Goal: Task Accomplishment & Management: Use online tool/utility

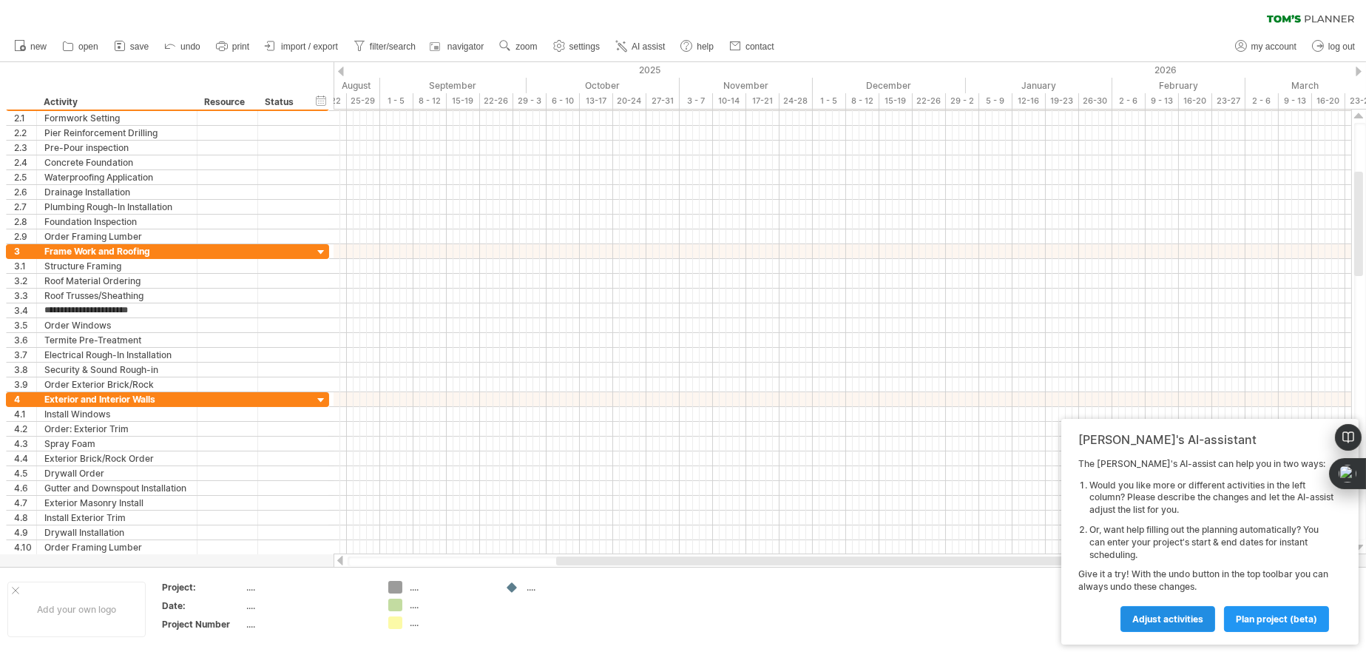
click at [1158, 611] on link "Adjust activities" at bounding box center [1168, 619] width 95 height 26
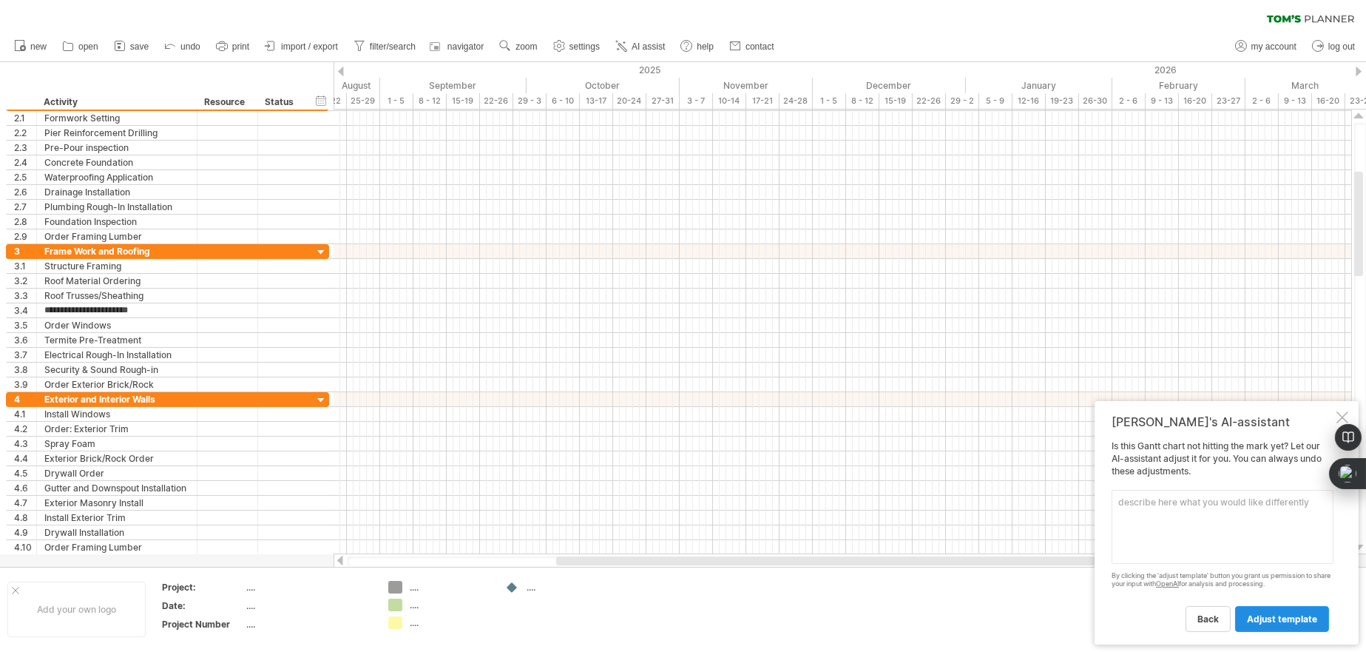
click at [1273, 613] on span "adjust template" at bounding box center [1282, 618] width 70 height 11
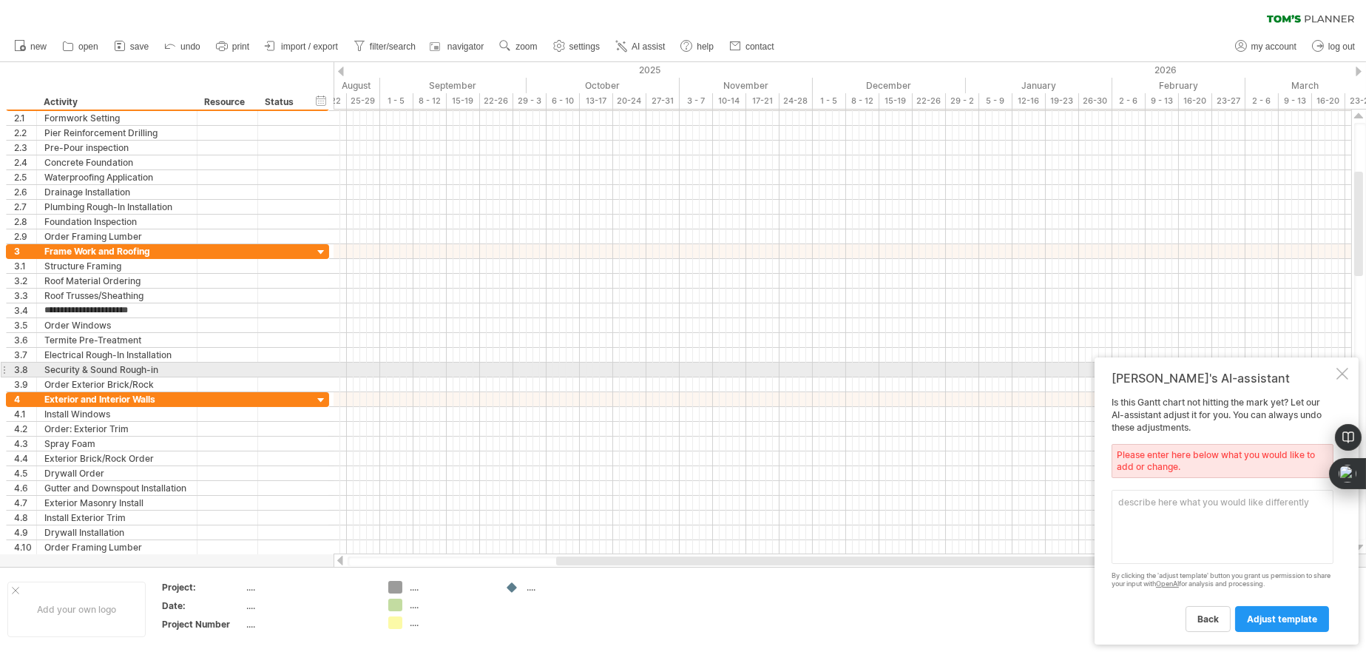
click at [1343, 368] on div at bounding box center [1343, 374] width 12 height 12
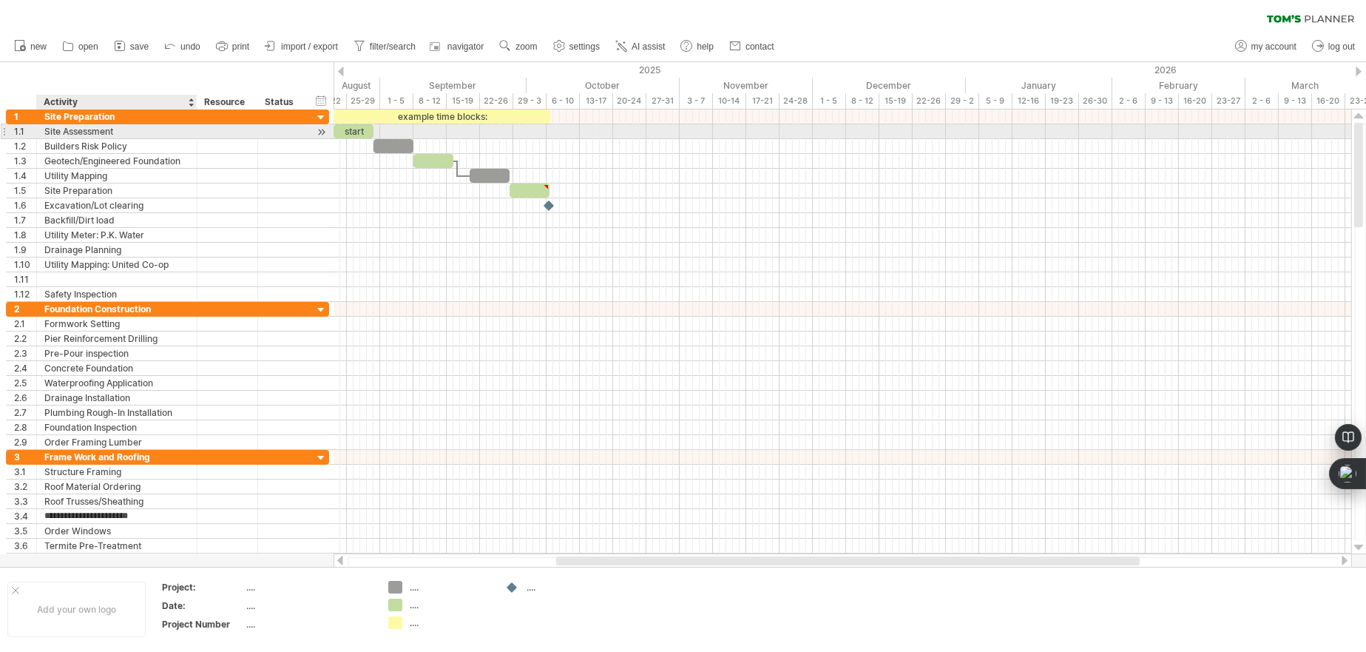
click at [85, 127] on div "Site Assessment" at bounding box center [116, 131] width 145 height 14
click at [149, 132] on input "**********" at bounding box center [116, 131] width 145 height 14
click at [357, 129] on div "start" at bounding box center [354, 131] width 40 height 14
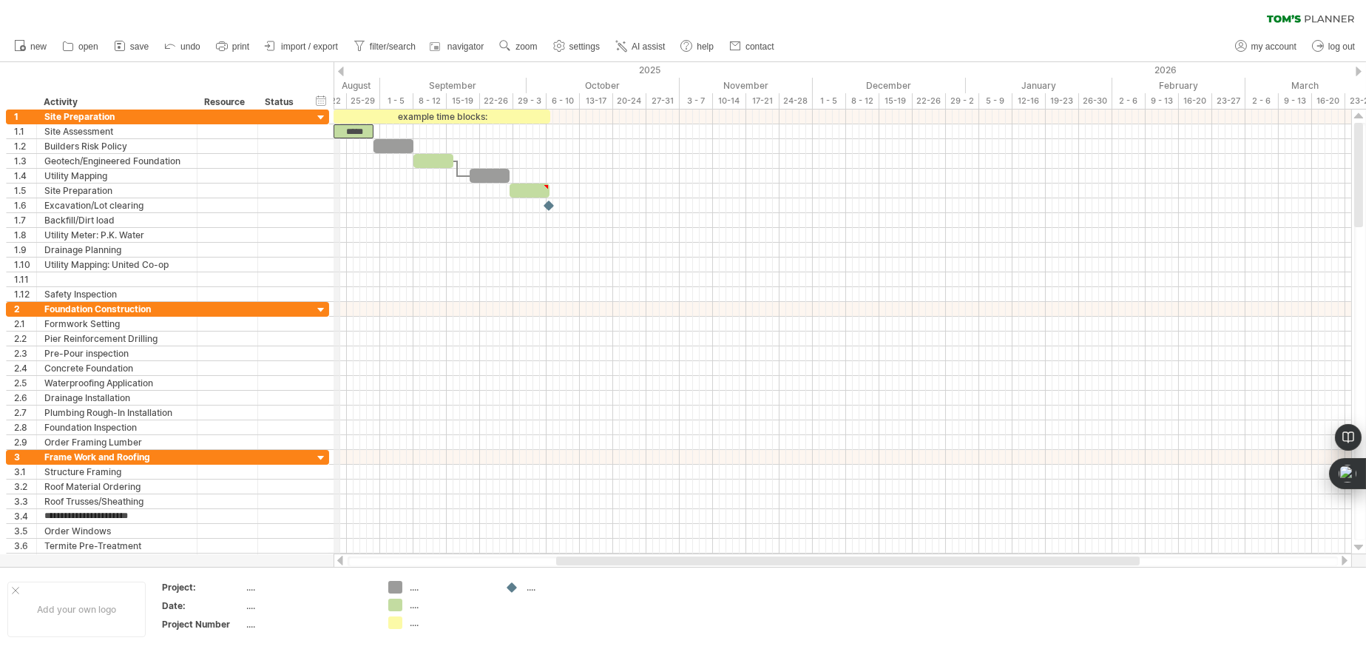
click at [337, 99] on div "18-22" at bounding box center [330, 101] width 33 height 16
click at [339, 67] on div at bounding box center [341, 72] width 6 height 10
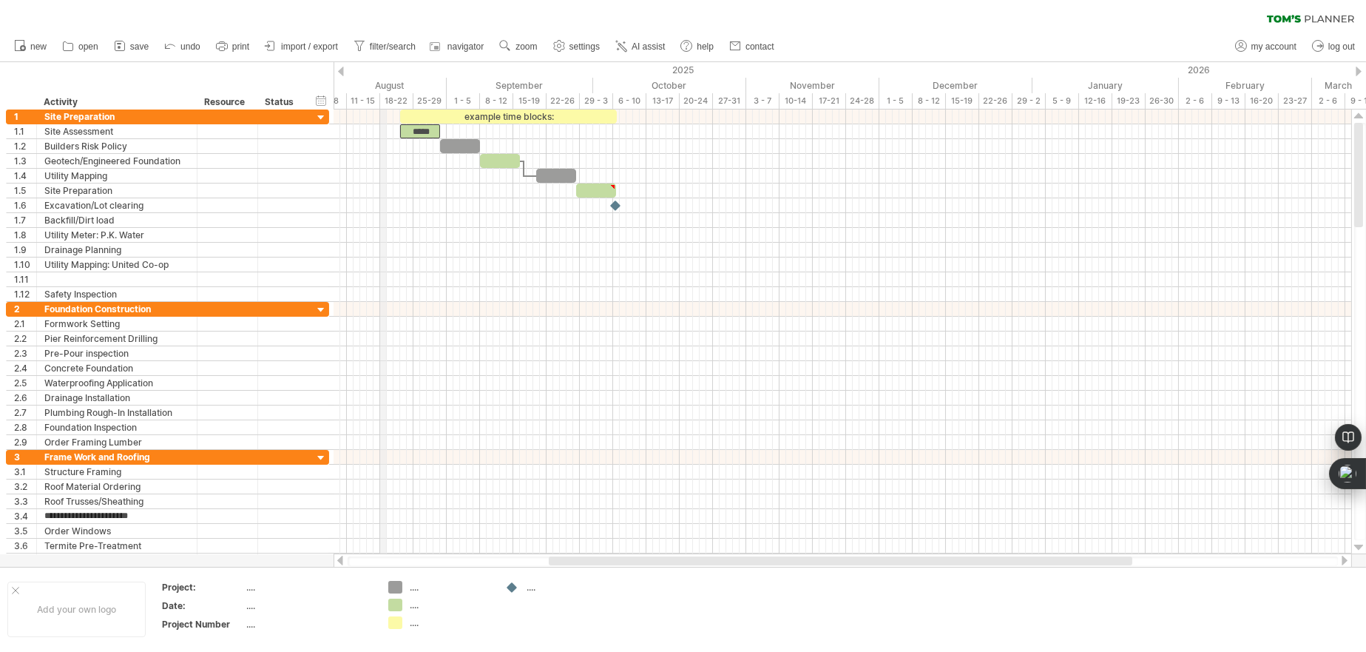
click at [386, 99] on div "18-22" at bounding box center [396, 101] width 33 height 16
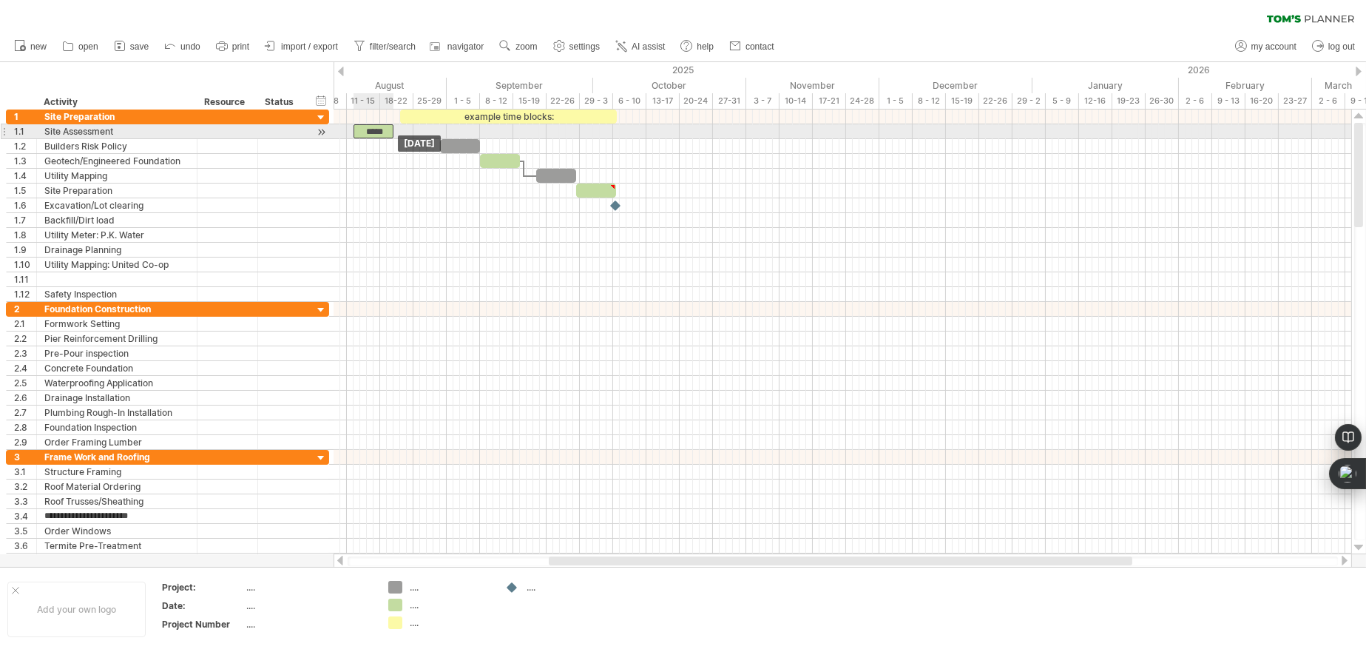
drag, startPoint x: 411, startPoint y: 131, endPoint x: 365, endPoint y: 132, distance: 46.6
click at [365, 132] on div "*****" at bounding box center [374, 131] width 40 height 14
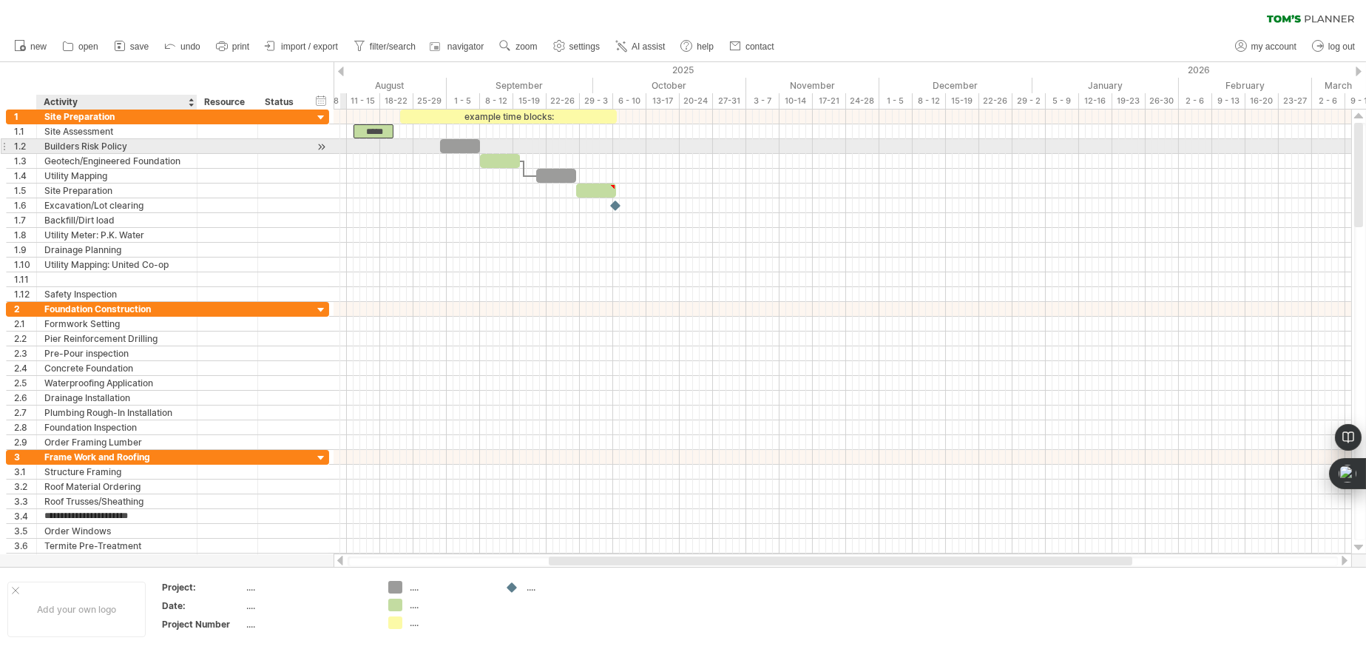
click at [115, 144] on div "Builders Risk Policy" at bounding box center [116, 146] width 145 height 14
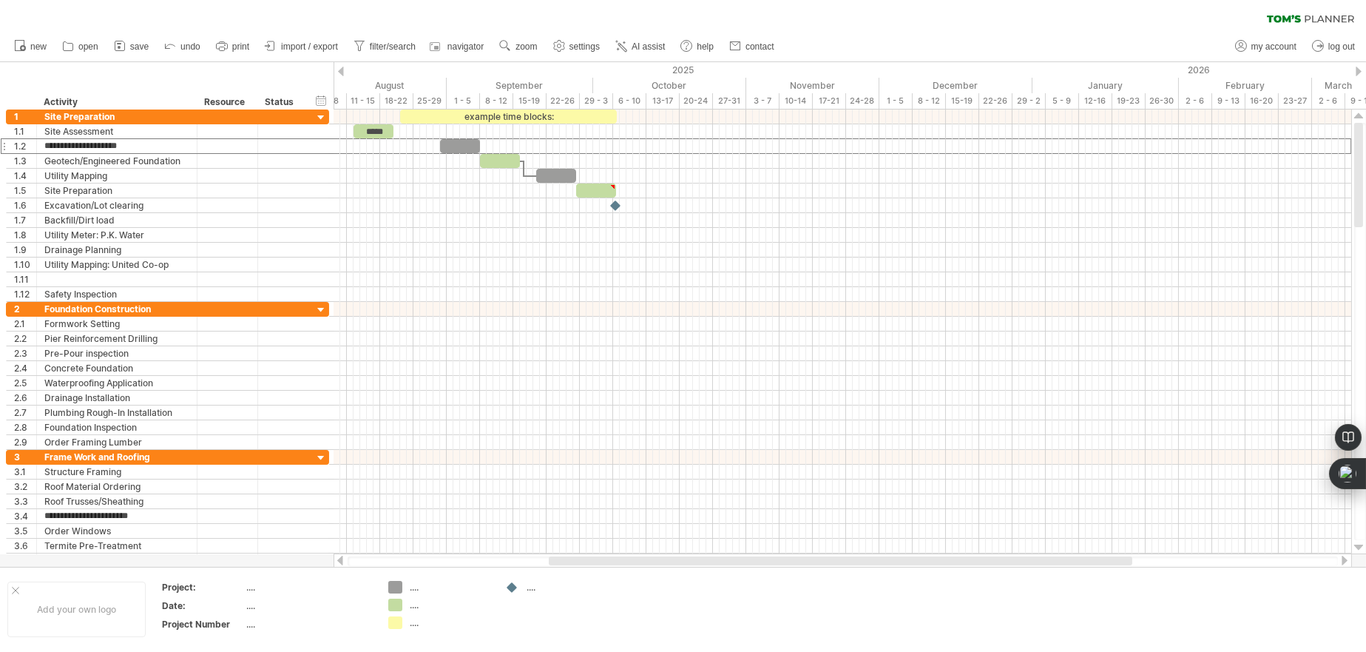
click at [340, 70] on div at bounding box center [341, 72] width 6 height 10
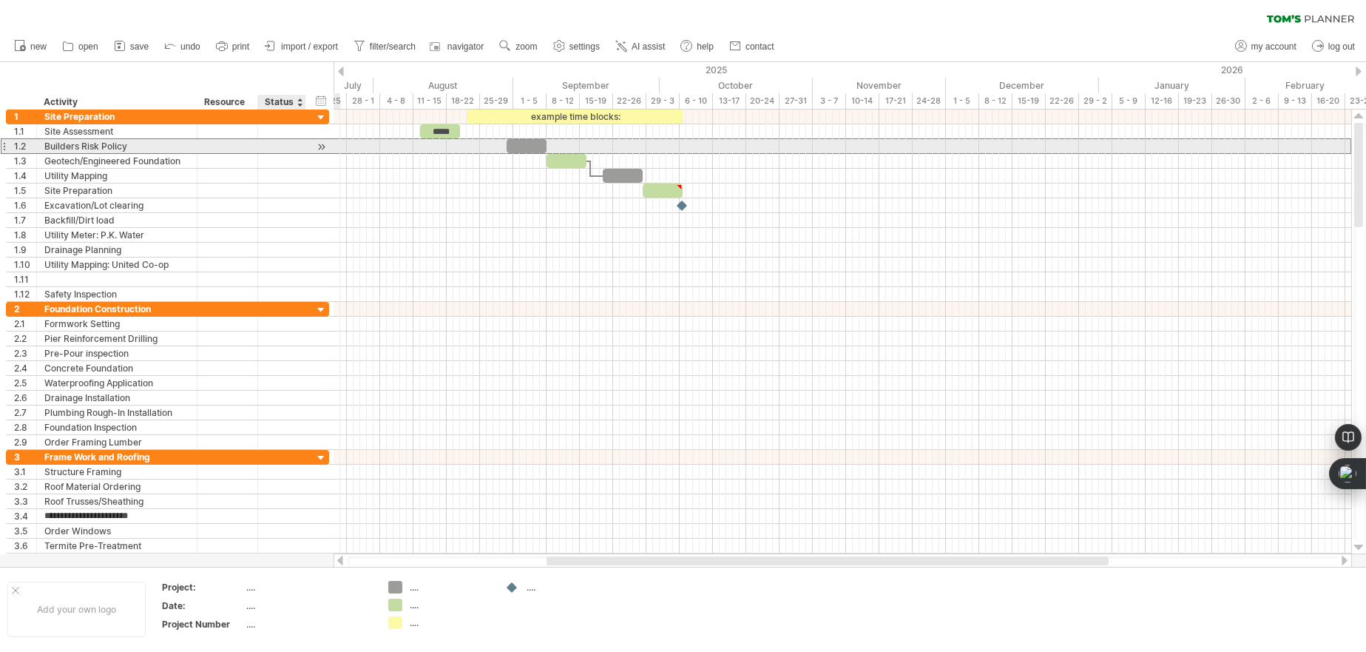
click at [286, 149] on div at bounding box center [282, 146] width 33 height 14
drag, startPoint x: 522, startPoint y: 144, endPoint x: 380, endPoint y: 150, distance: 142.1
click at [380, 150] on div at bounding box center [383, 146] width 40 height 14
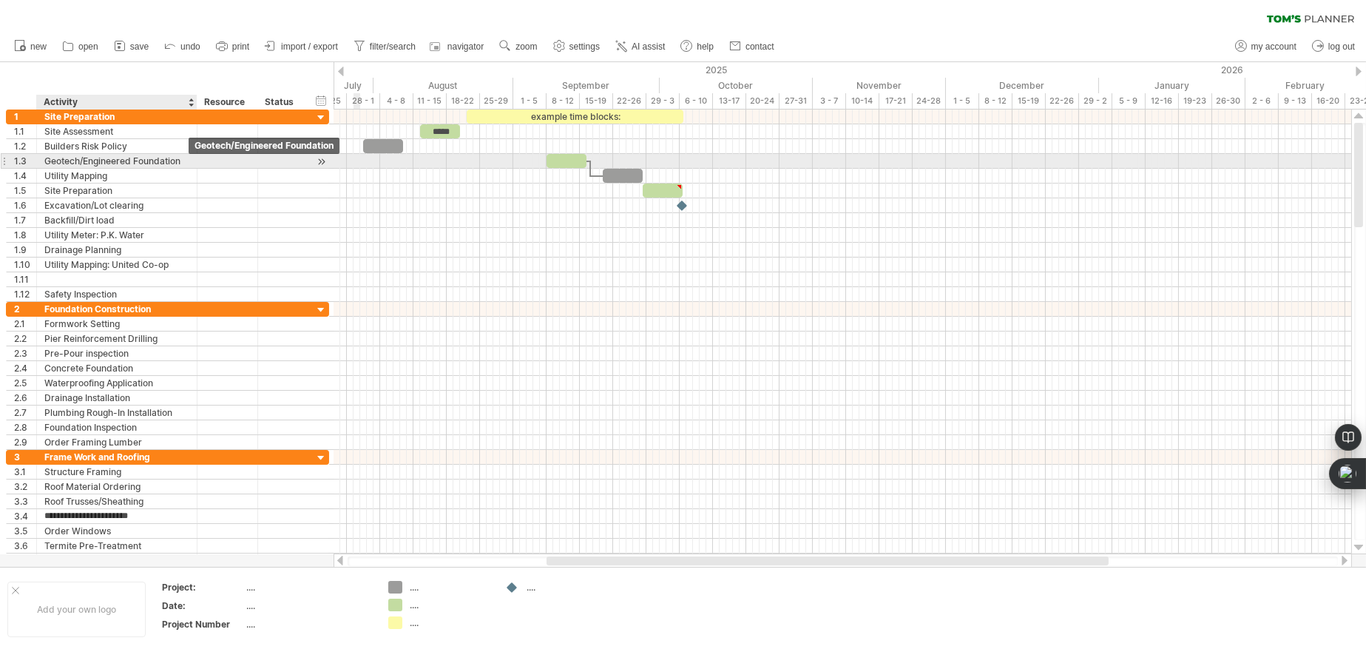
click at [175, 164] on div "Geotech/Engineered Foundation" at bounding box center [116, 161] width 145 height 14
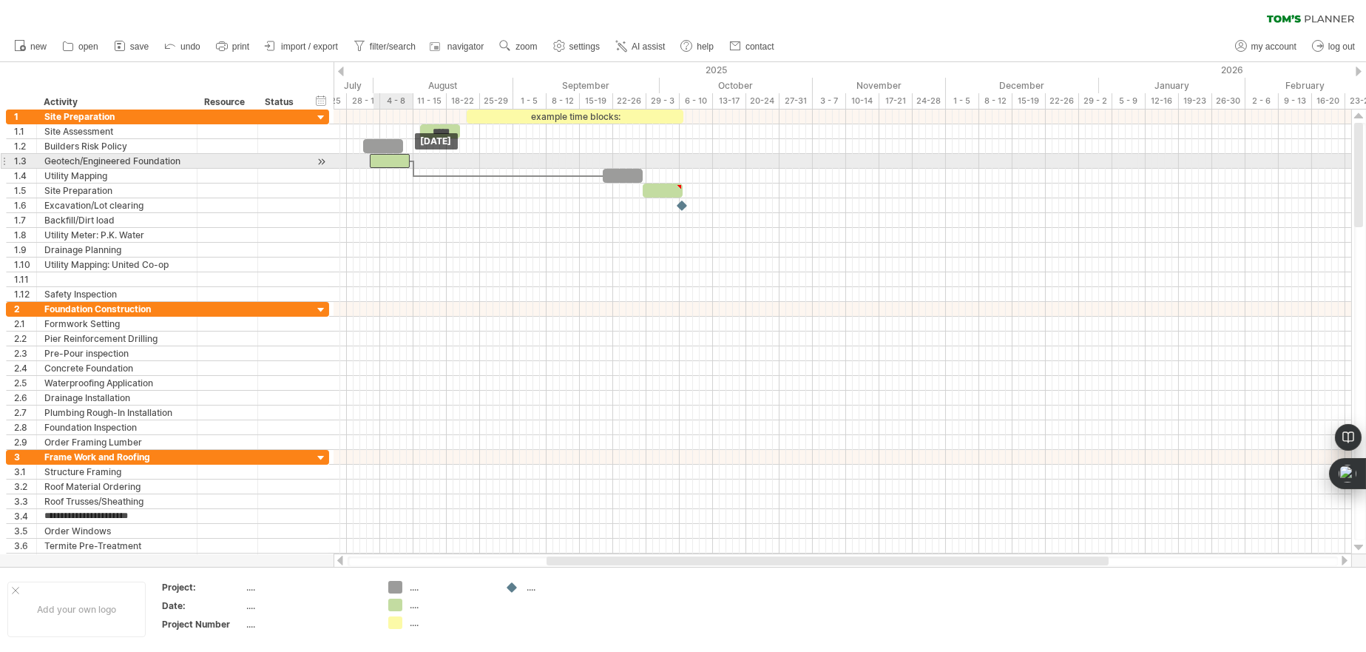
drag, startPoint x: 569, startPoint y: 162, endPoint x: 394, endPoint y: 168, distance: 175.4
click at [394, 168] on div "example time blocks: ***** [DATE] [DATE]" at bounding box center [843, 331] width 1018 height 445
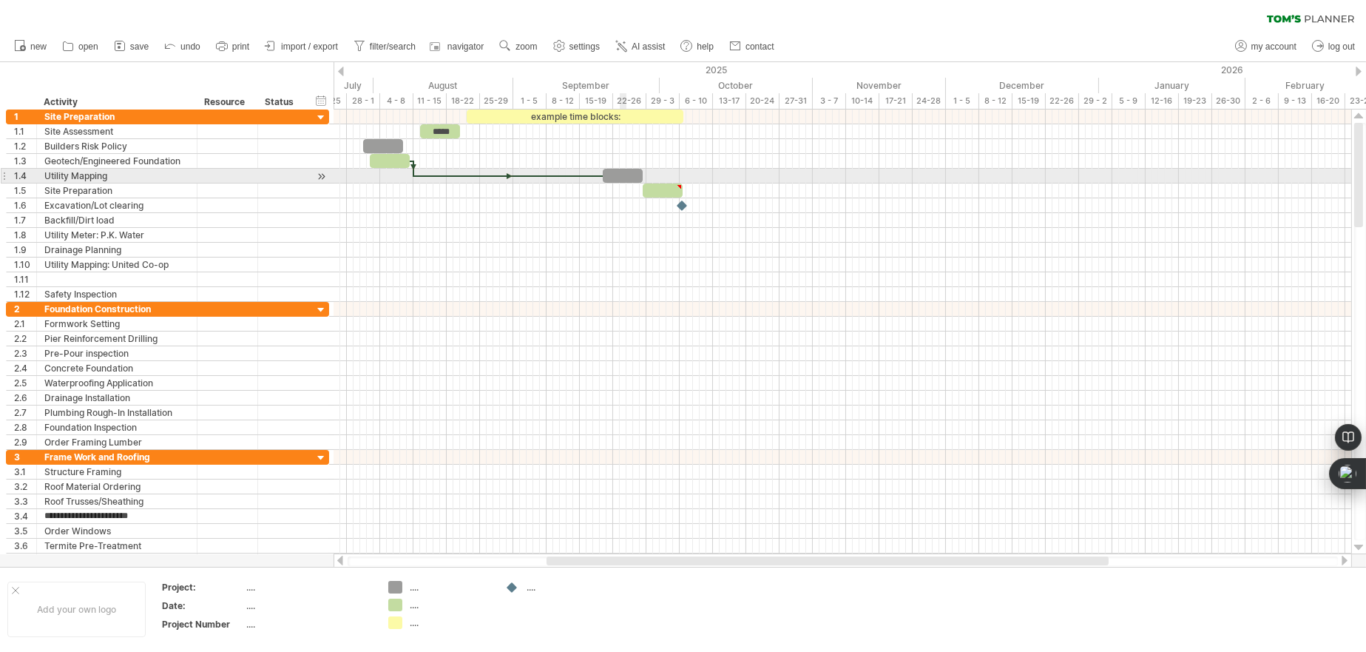
click at [621, 173] on div at bounding box center [623, 176] width 40 height 14
drag, startPoint x: 621, startPoint y: 173, endPoint x: 349, endPoint y: 178, distance: 271.5
click at [349, 178] on div at bounding box center [350, 176] width 40 height 14
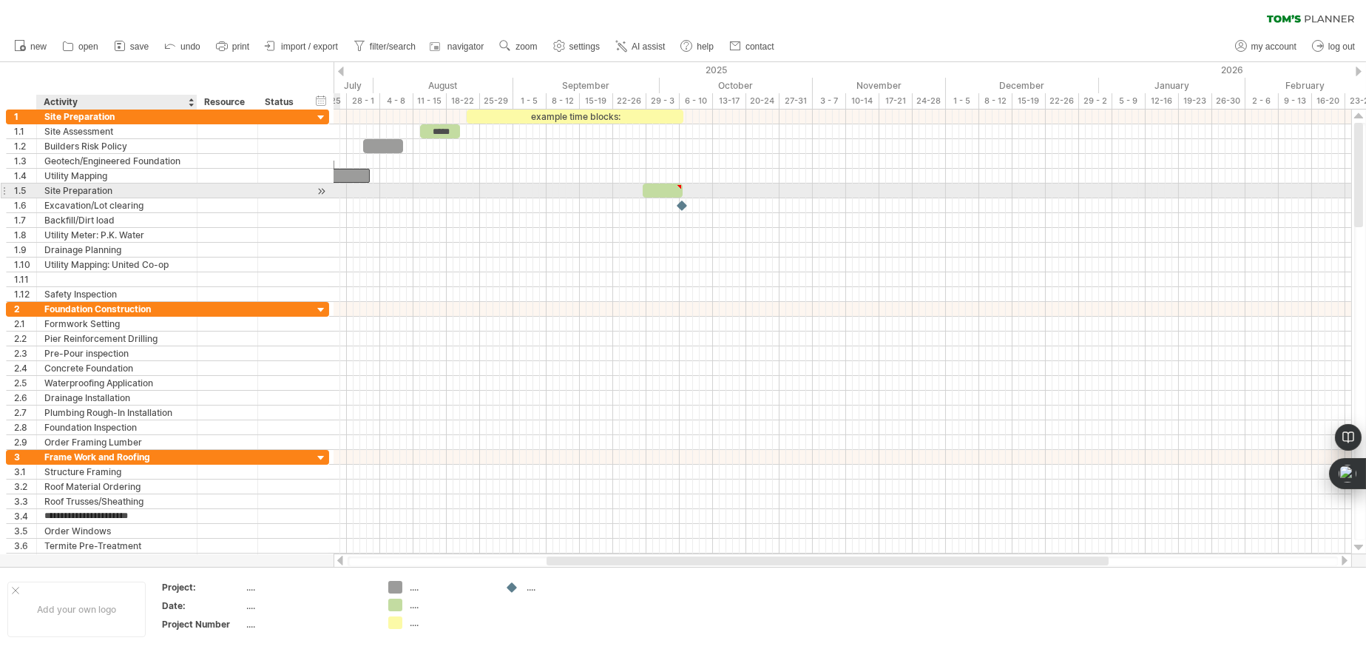
click at [163, 193] on div "Site Preparation" at bounding box center [116, 190] width 145 height 14
type textarea "**********"
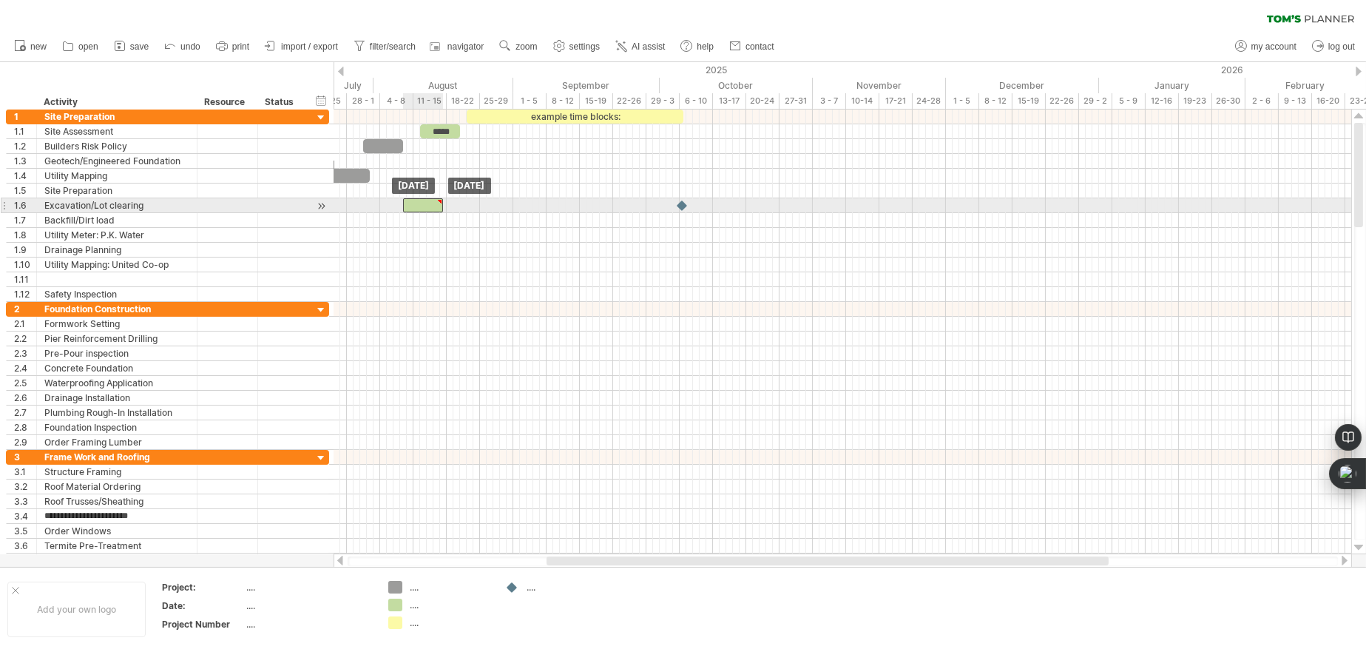
drag, startPoint x: 672, startPoint y: 192, endPoint x: 431, endPoint y: 202, distance: 241.4
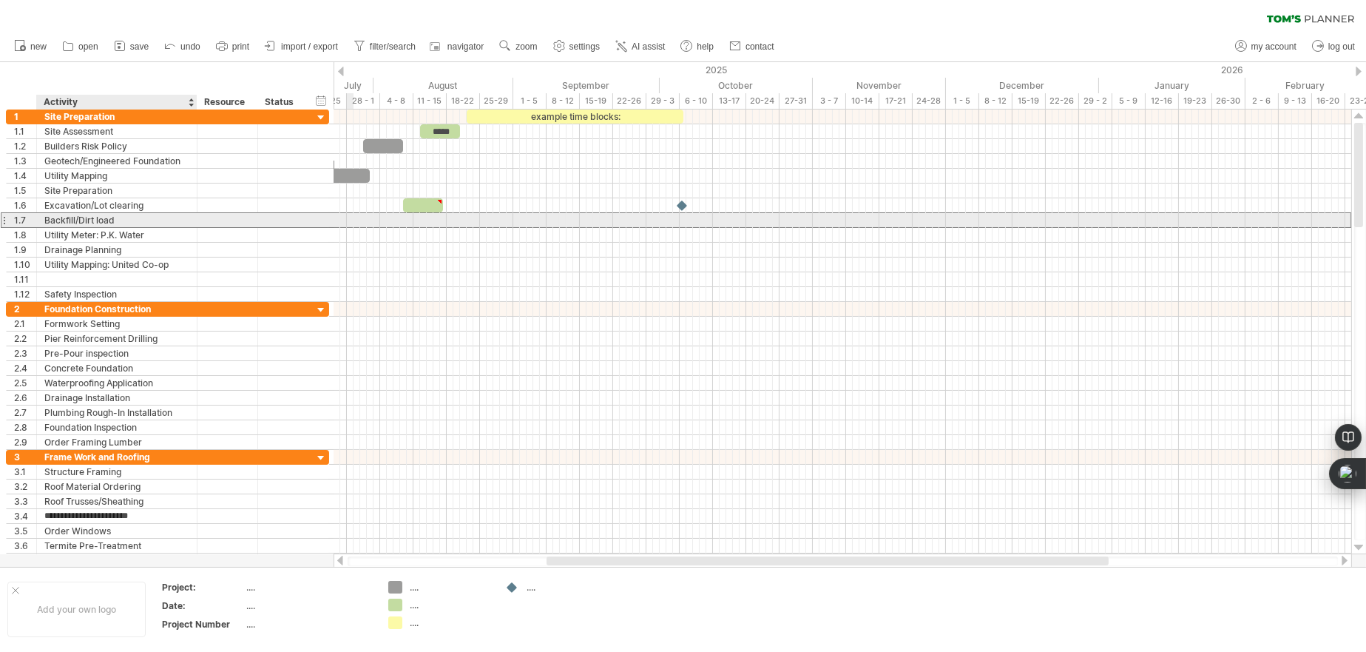
click at [144, 220] on div "Backfill/Dirt load" at bounding box center [116, 220] width 145 height 14
click at [428, 220] on div at bounding box center [843, 220] width 1018 height 15
click at [277, 224] on div at bounding box center [282, 220] width 33 height 14
click at [411, 220] on div at bounding box center [843, 220] width 1018 height 16
click at [411, 220] on div at bounding box center [843, 220] width 1018 height 15
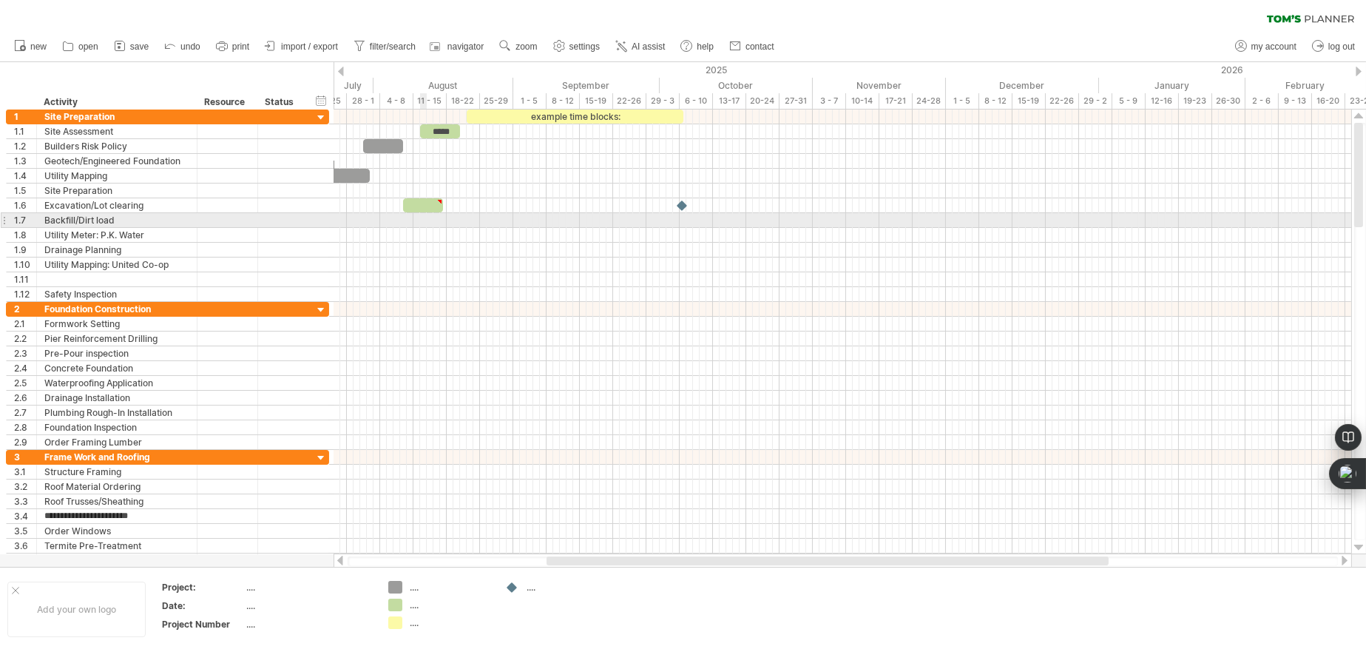
click at [425, 220] on div at bounding box center [843, 220] width 1018 height 15
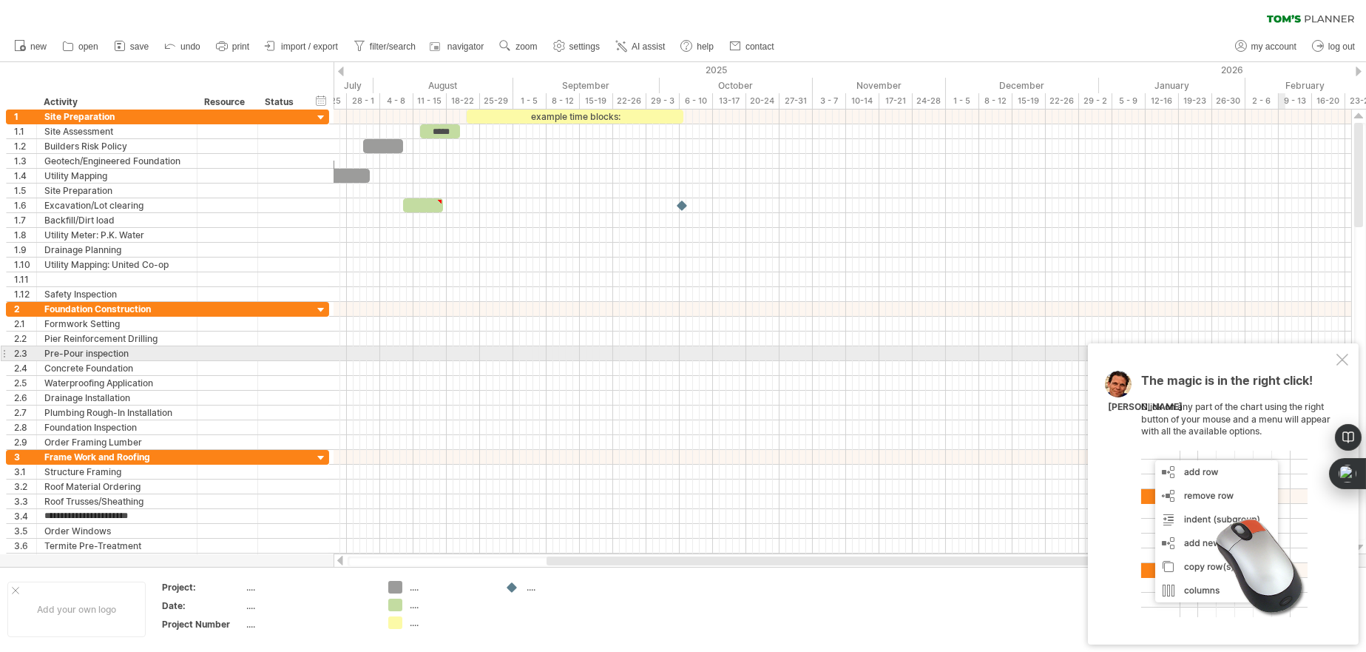
click at [1337, 357] on div at bounding box center [1343, 360] width 12 height 12
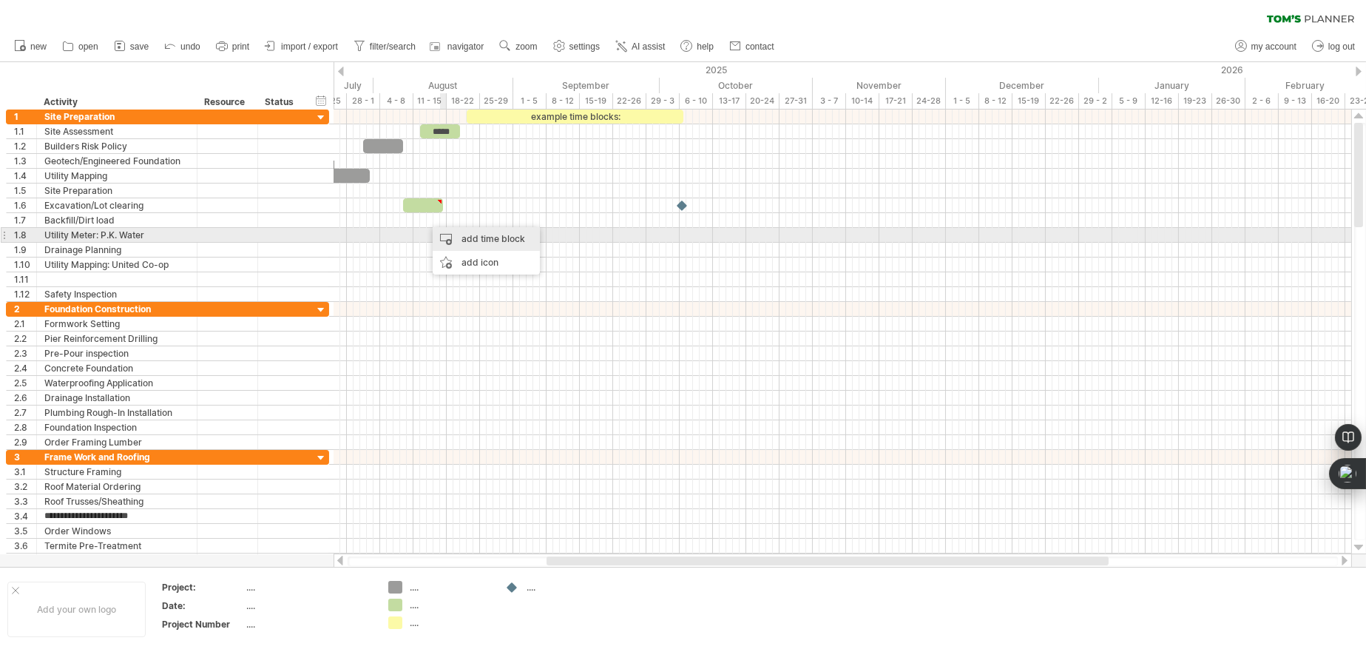
click at [485, 241] on div "add time block" at bounding box center [486, 239] width 107 height 24
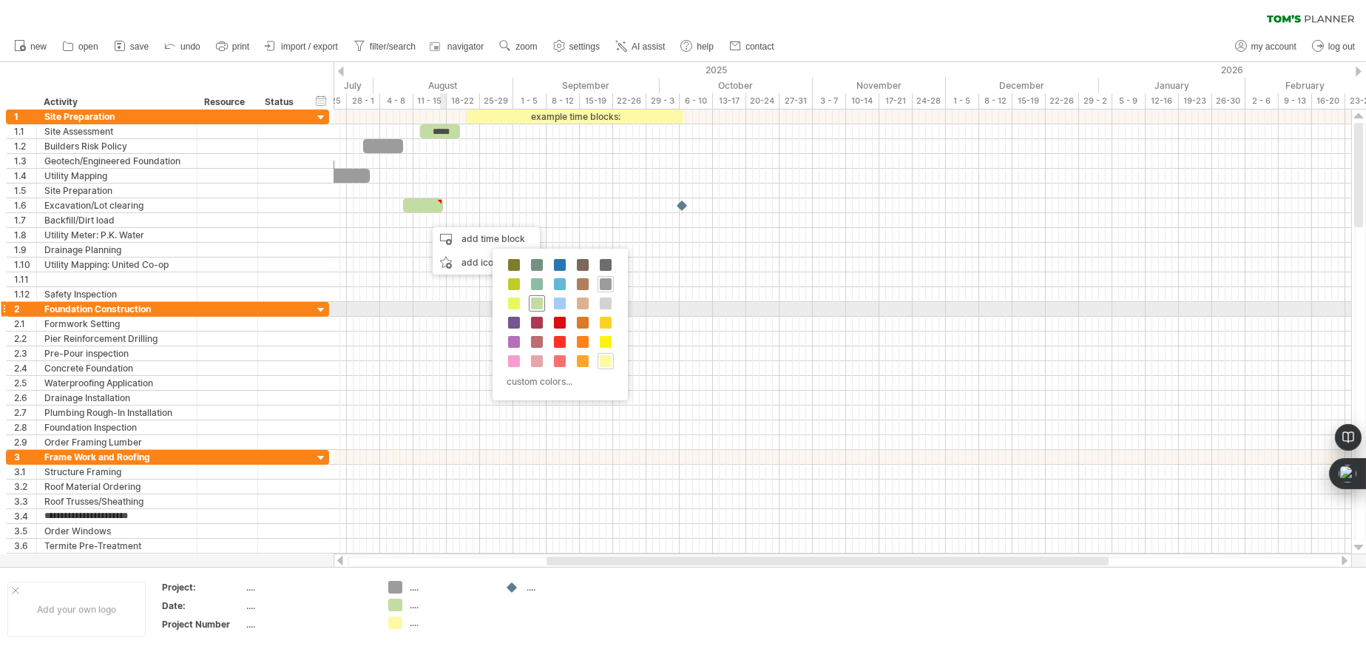
click at [540, 302] on span at bounding box center [537, 303] width 12 height 12
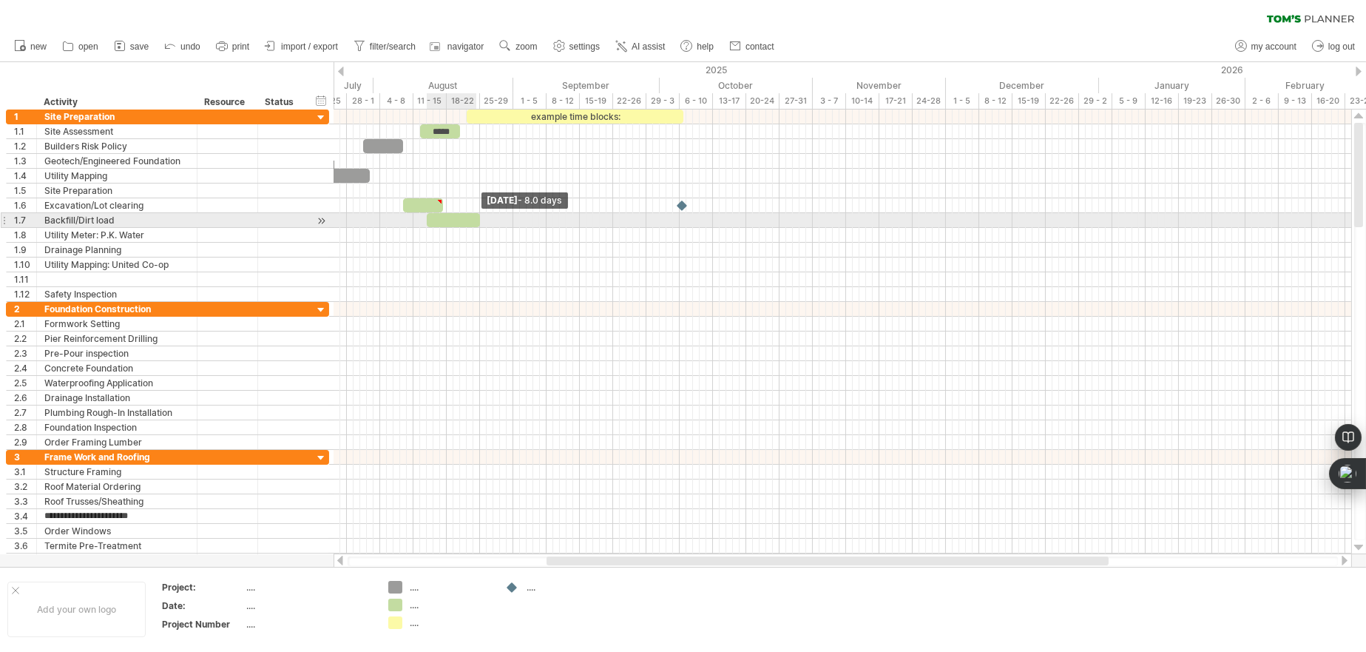
drag, startPoint x: 430, startPoint y: 220, endPoint x: 477, endPoint y: 218, distance: 47.4
click at [477, 218] on span at bounding box center [480, 220] width 6 height 14
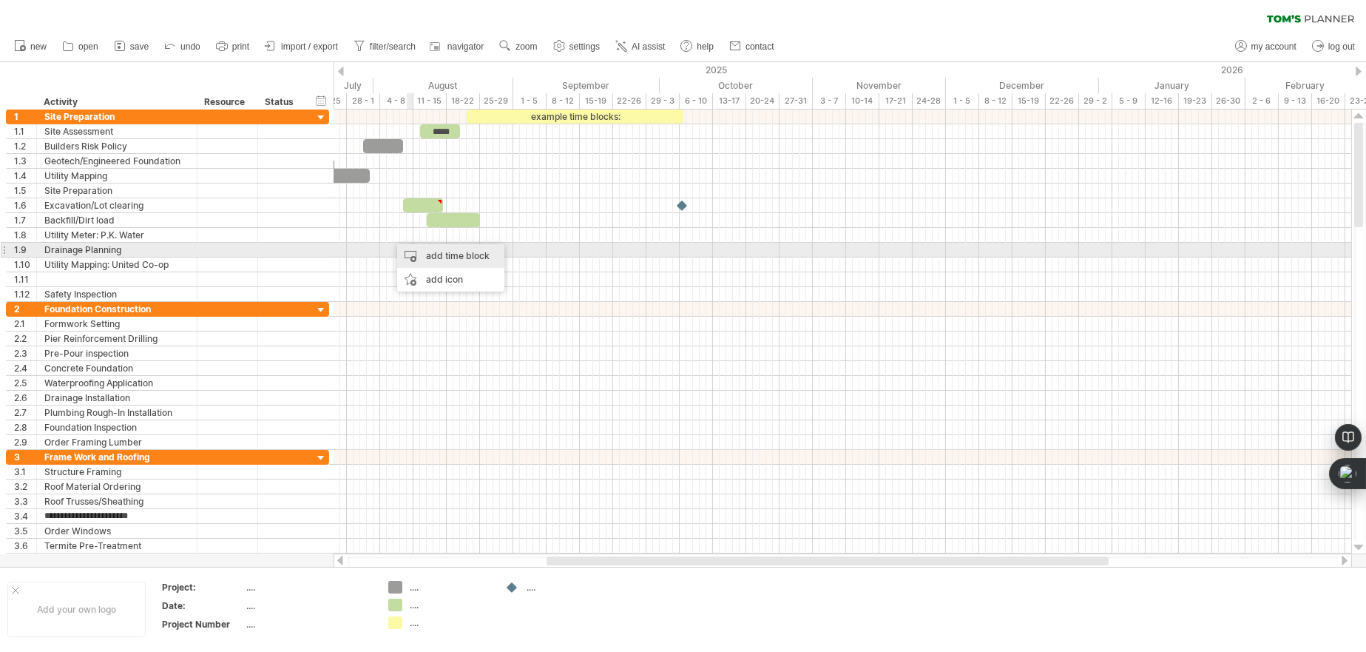
click at [414, 251] on div "add time block" at bounding box center [450, 256] width 107 height 24
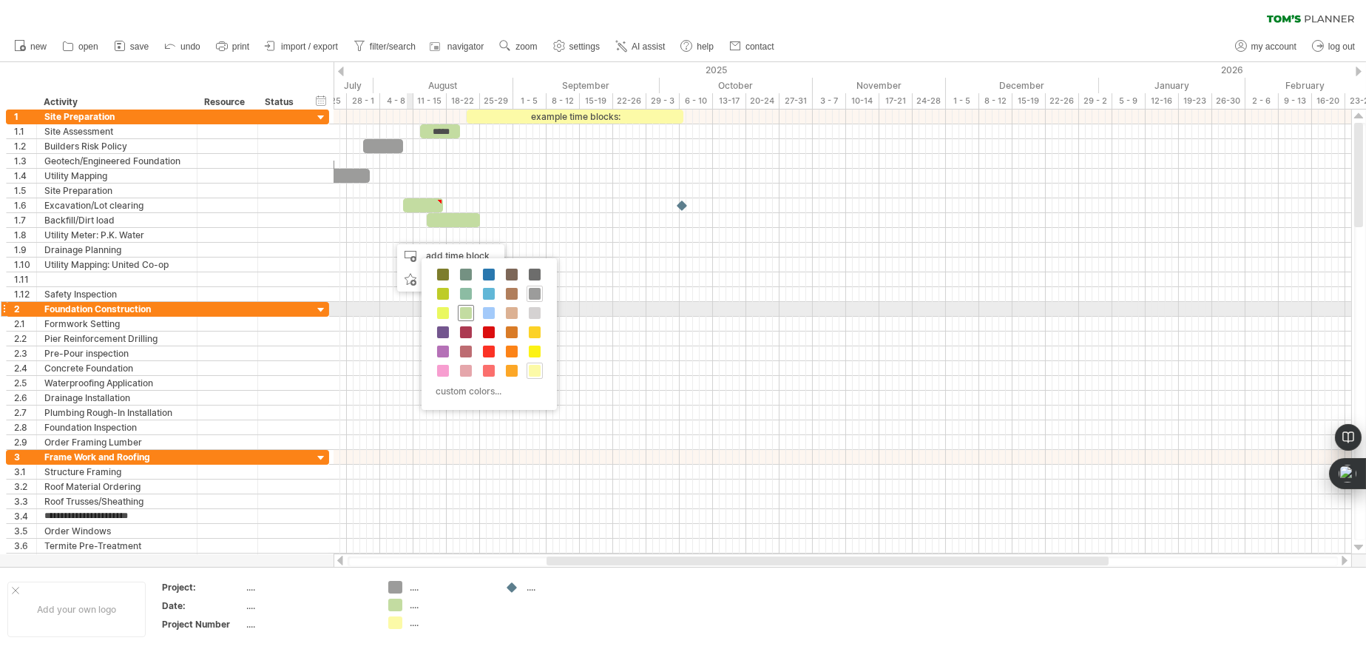
click at [467, 310] on span at bounding box center [466, 313] width 12 height 12
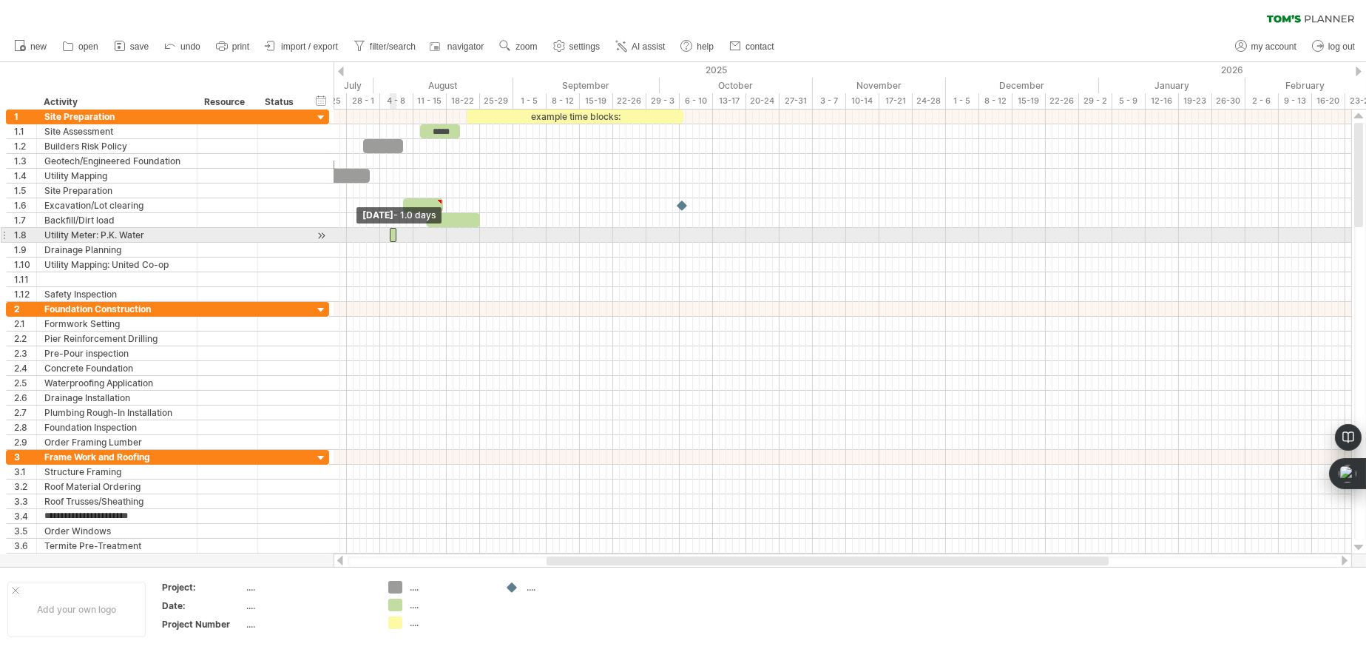
click at [391, 232] on span at bounding box center [390, 235] width 6 height 14
drag, startPoint x: 391, startPoint y: 232, endPoint x: 401, endPoint y: 232, distance: 10.4
click at [401, 232] on div "example time blocks: ***** [DATE] - 8.0 days [DATE] - 0.5 days" at bounding box center [843, 331] width 1018 height 445
drag, startPoint x: 398, startPoint y: 232, endPoint x: 417, endPoint y: 232, distance: 19.2
click at [417, 232] on span at bounding box center [417, 235] width 6 height 14
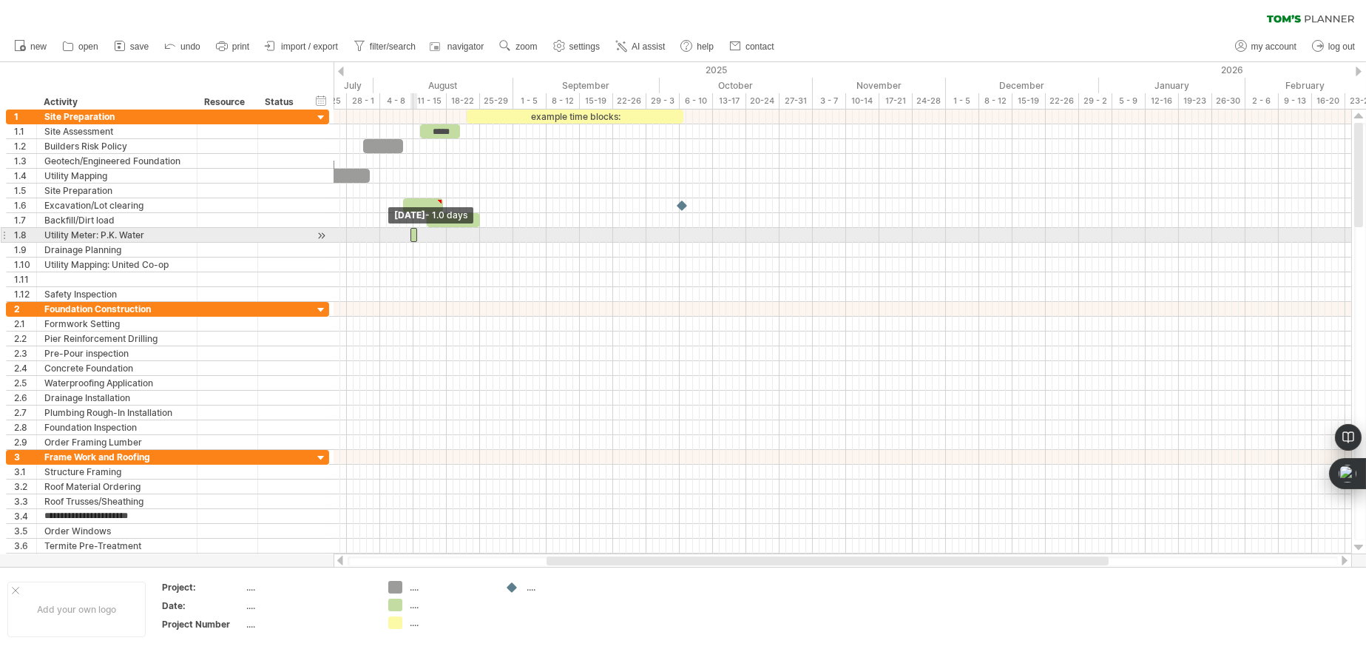
drag, startPoint x: 394, startPoint y: 234, endPoint x: 412, endPoint y: 234, distance: 17.8
click at [412, 234] on span at bounding box center [411, 235] width 6 height 14
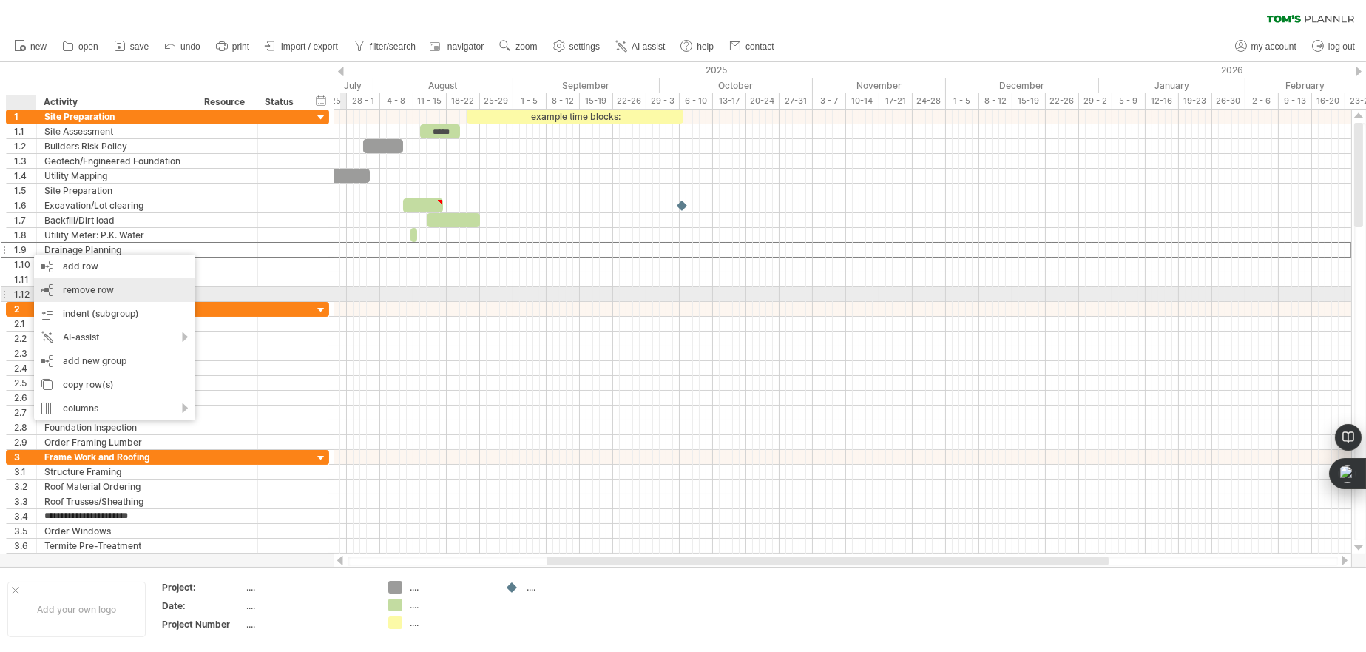
click at [92, 289] on span "remove row" at bounding box center [88, 289] width 51 height 11
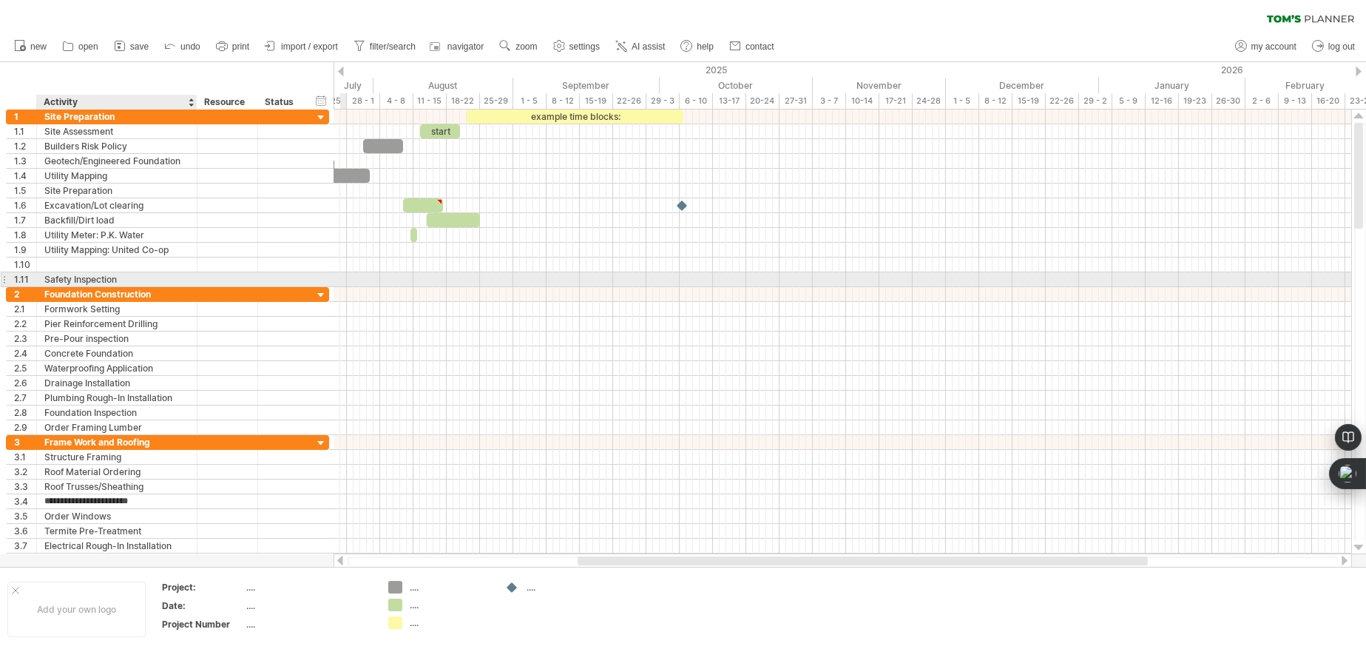
click at [126, 276] on div "Safety Inspection" at bounding box center [116, 279] width 145 height 14
click at [126, 276] on input "**********" at bounding box center [116, 279] width 145 height 14
type input "*"
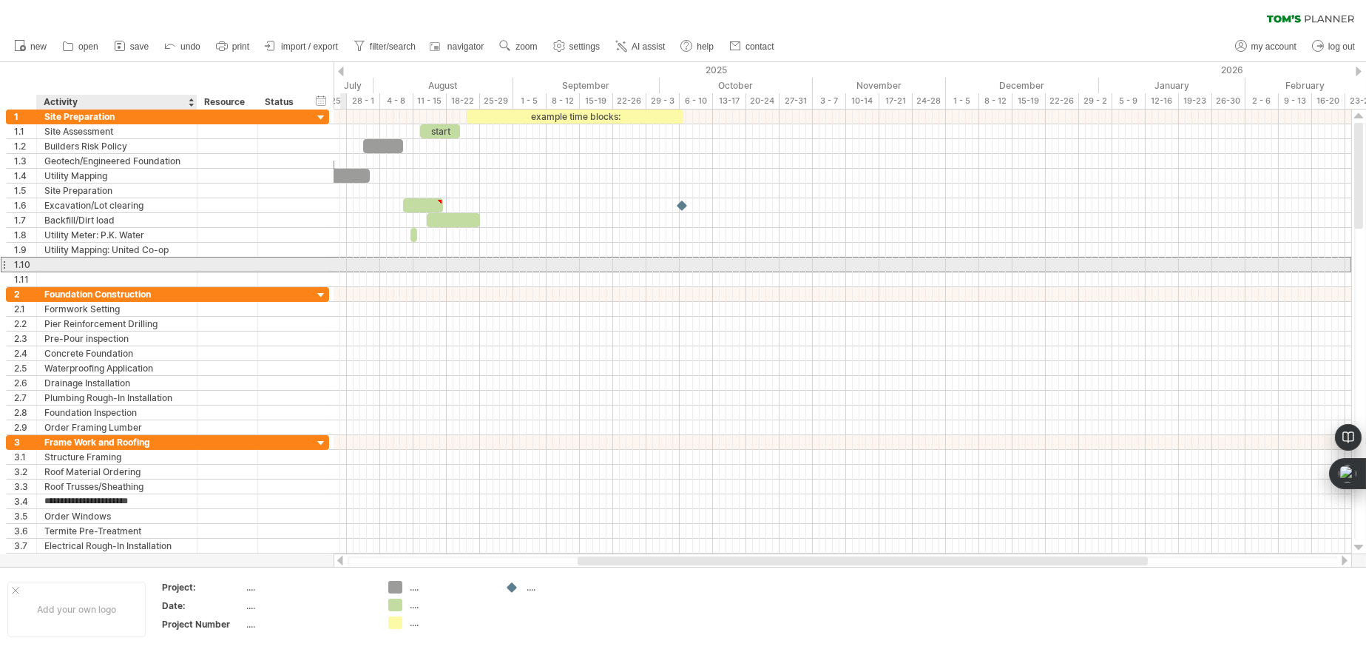
click at [120, 266] on div at bounding box center [116, 264] width 145 height 14
type input "**********"
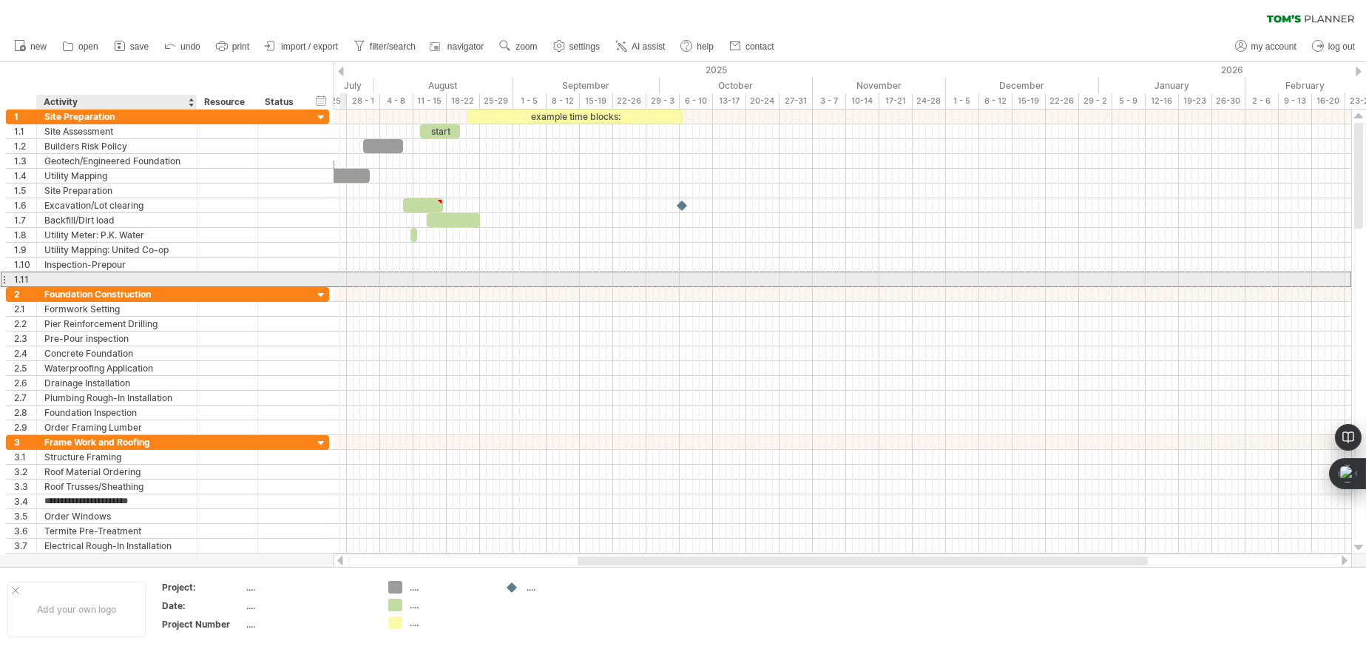
click at [111, 277] on div at bounding box center [116, 279] width 145 height 14
click at [90, 274] on input "**********" at bounding box center [116, 279] width 145 height 14
type input "**********"
